Goal: Check status: Check status

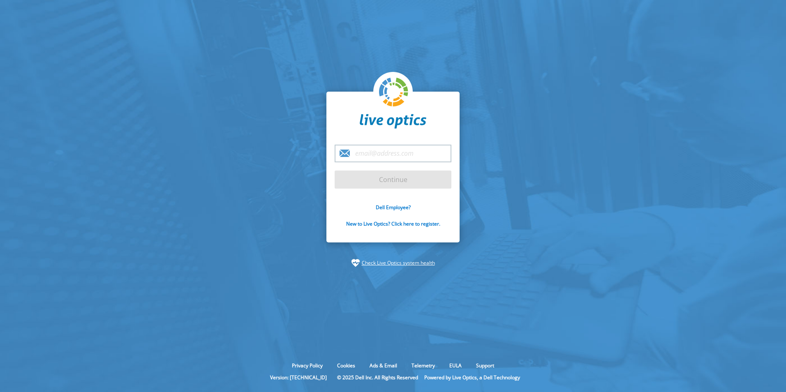
click at [383, 157] on input "email" at bounding box center [393, 154] width 117 height 18
click at [235, 154] on section "Continue Dell Employee? New to Live Optics? Click here to register. Check Live …" at bounding box center [393, 179] width 786 height 359
click at [381, 153] on input "email" at bounding box center [393, 154] width 117 height 18
type input "[EMAIL_ADDRESS][DOMAIN_NAME]"
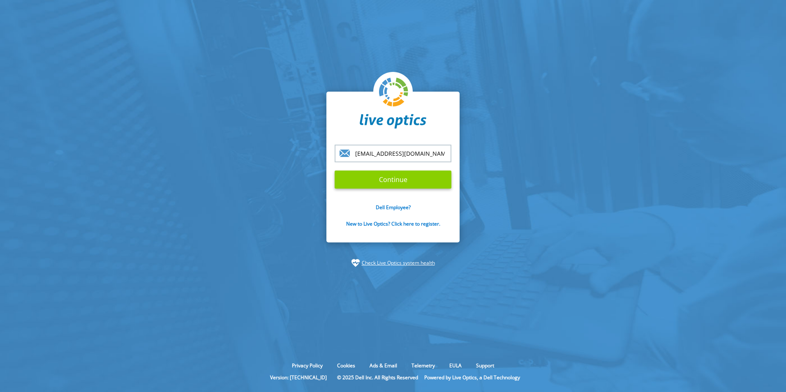
click at [368, 178] on input "Continue" at bounding box center [393, 180] width 117 height 18
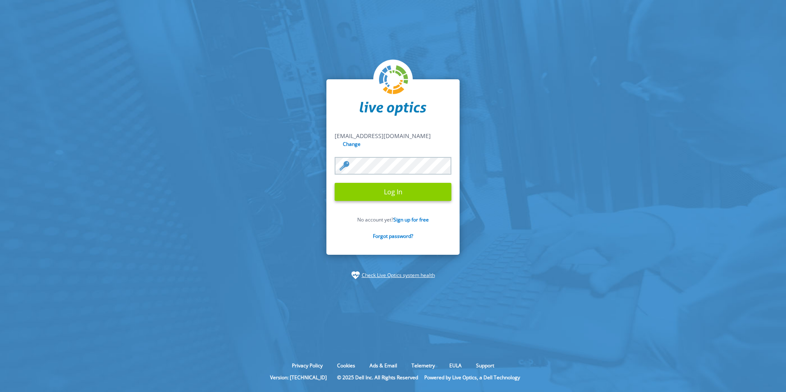
click at [379, 187] on input "Log In" at bounding box center [393, 192] width 117 height 18
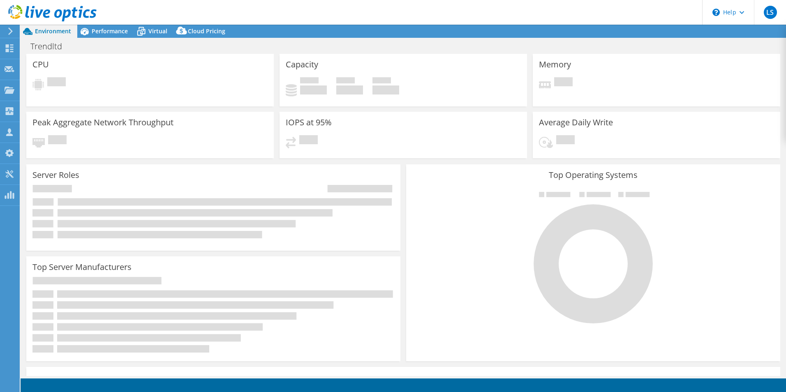
select select "USD"
select select "EULondon"
select select "GBP"
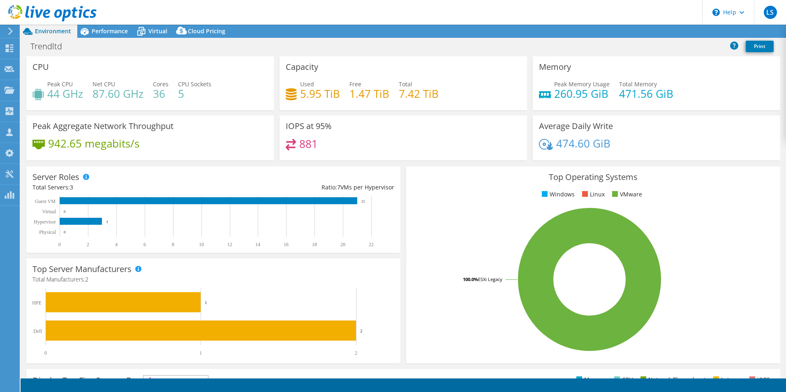
click at [47, 13] on icon at bounding box center [52, 13] width 88 height 17
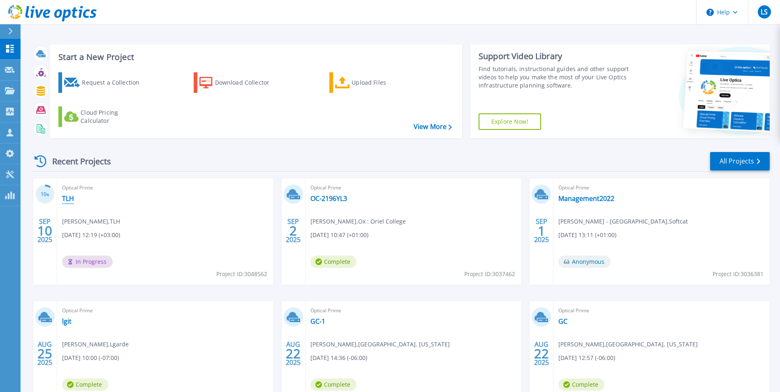
click at [72, 196] on link "TLH" at bounding box center [68, 198] width 12 height 8
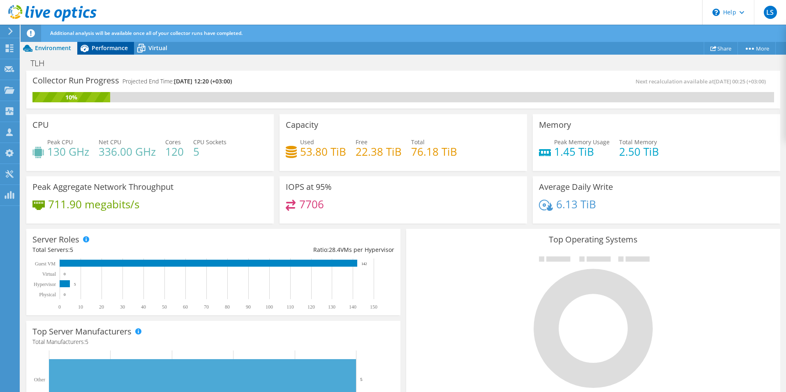
click at [92, 48] on span "Performance" at bounding box center [110, 48] width 36 height 8
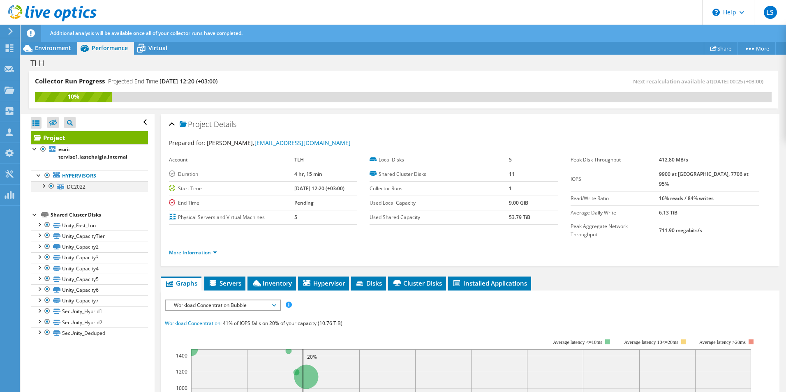
click at [44, 186] on div at bounding box center [43, 185] width 8 height 8
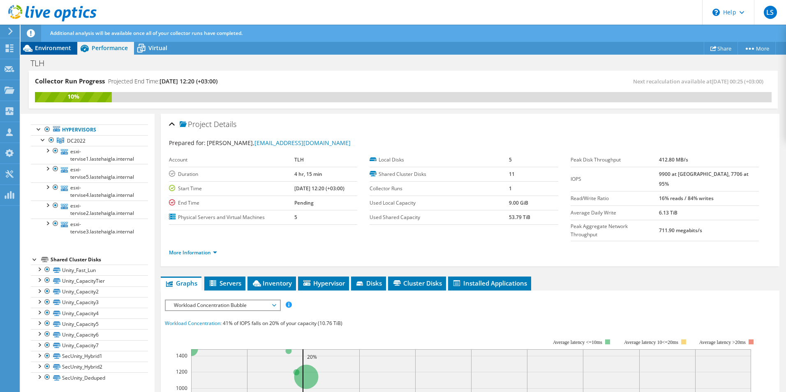
click at [59, 47] on span "Environment" at bounding box center [53, 48] width 36 height 8
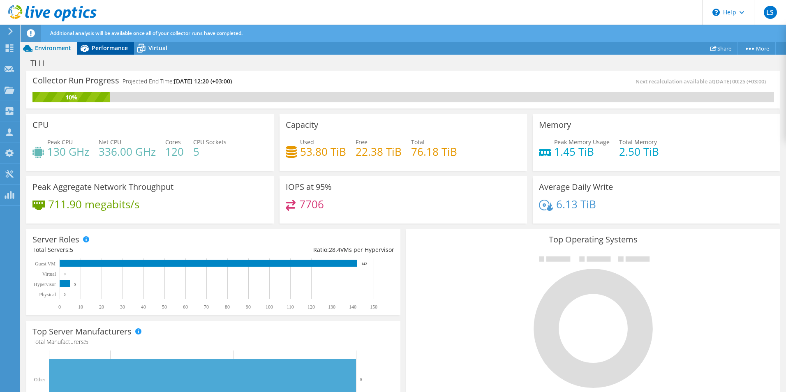
click at [104, 44] on div "Performance" at bounding box center [105, 48] width 57 height 13
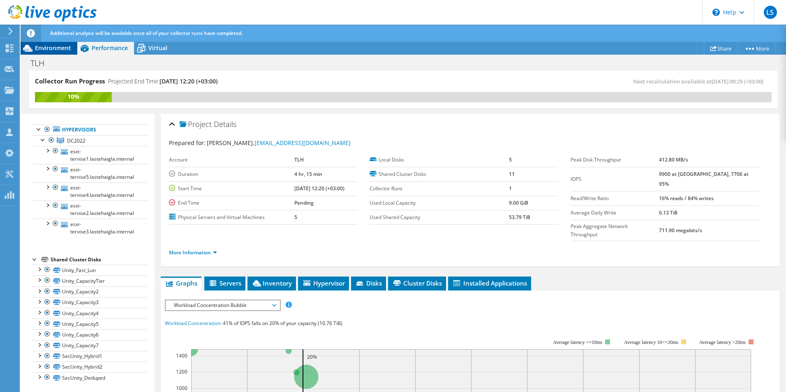
click at [52, 47] on span "Environment" at bounding box center [53, 48] width 36 height 8
